Goal: Task Accomplishment & Management: Use online tool/utility

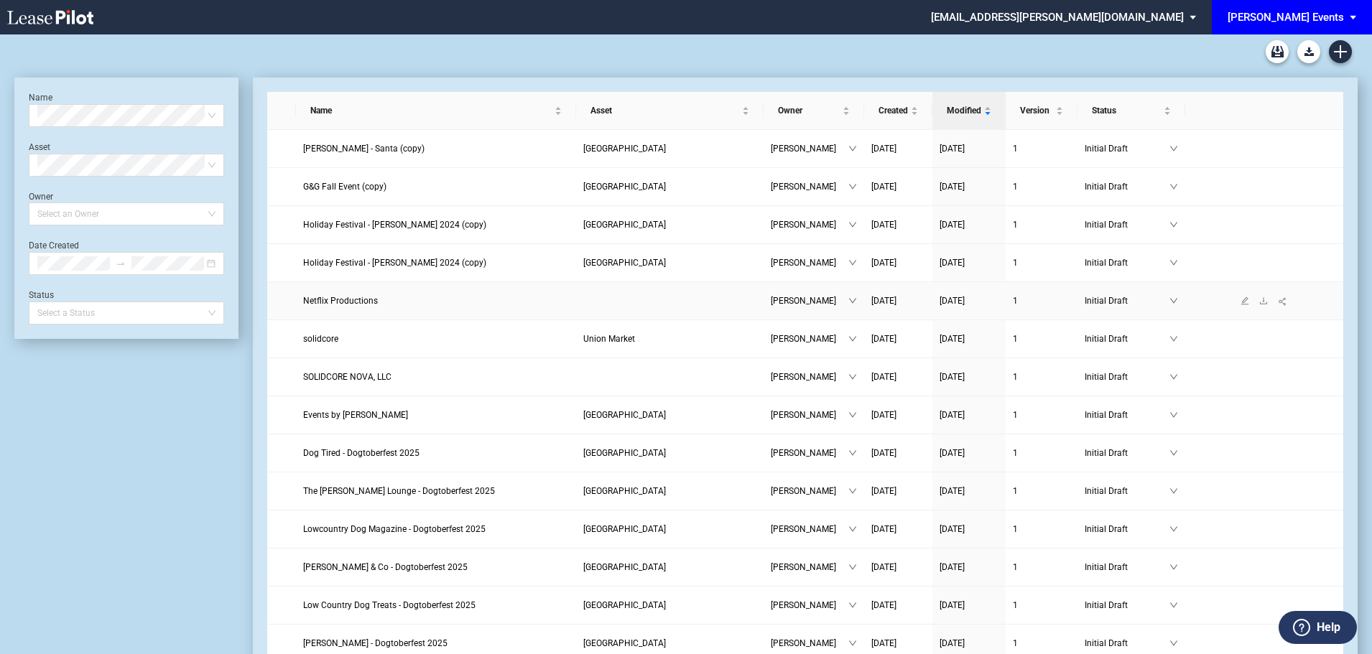
click at [330, 299] on span "Netflix Productions" at bounding box center [340, 301] width 75 height 10
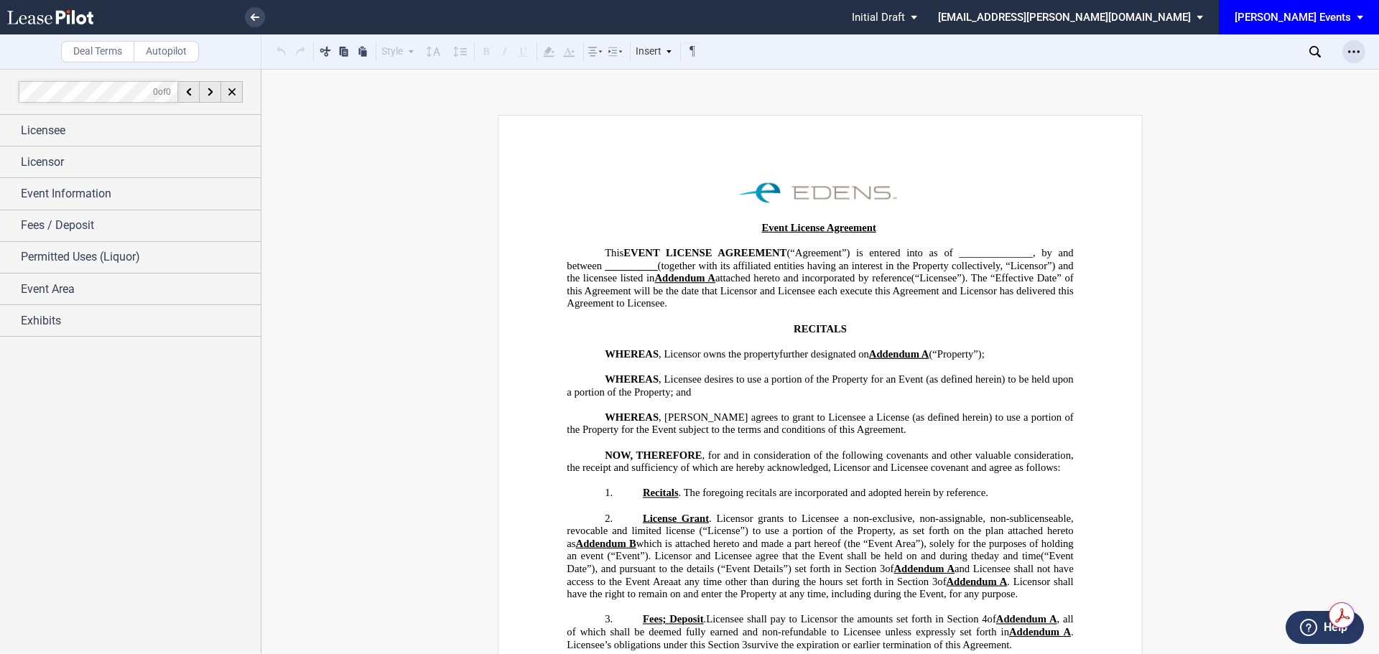
click at [1350, 52] on use "Open Lease options menu" at bounding box center [1353, 51] width 11 height 2
drag, startPoint x: 1227, startPoint y: 69, endPoint x: 854, endPoint y: 15, distance: 377.3
click at [1227, 69] on div "Download" at bounding box center [1264, 77] width 201 height 19
